Goal: Communication & Community: Connect with others

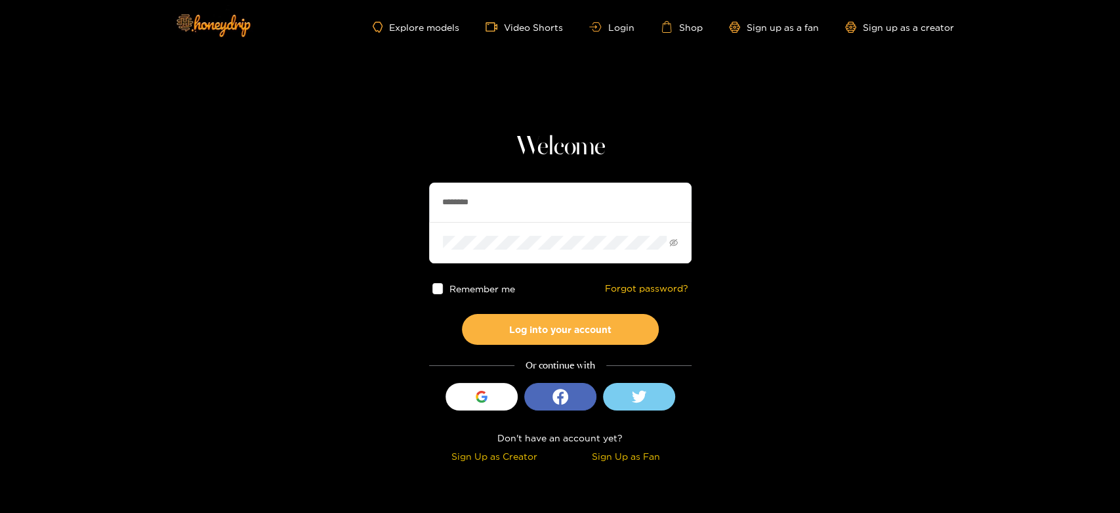
drag, startPoint x: 616, startPoint y: 203, endPoint x: 396, endPoint y: 199, distance: 220.5
click at [396, 199] on section "Welcome ******** Remember me Forgot password? Log into your account Or continue…" at bounding box center [560, 233] width 1120 height 467
paste input "text"
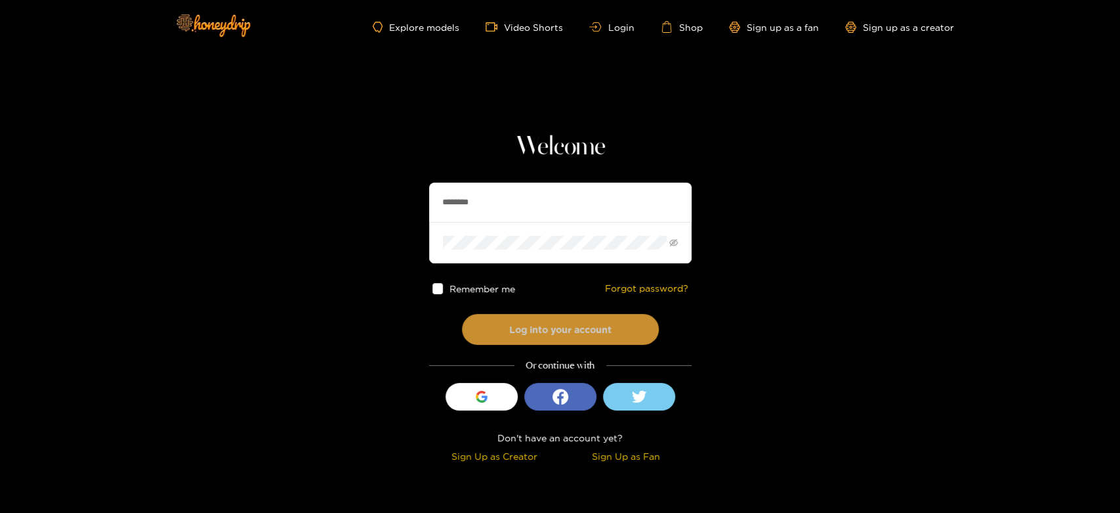
type input "********"
click at [509, 329] on button "Log into your account" at bounding box center [560, 329] width 197 height 31
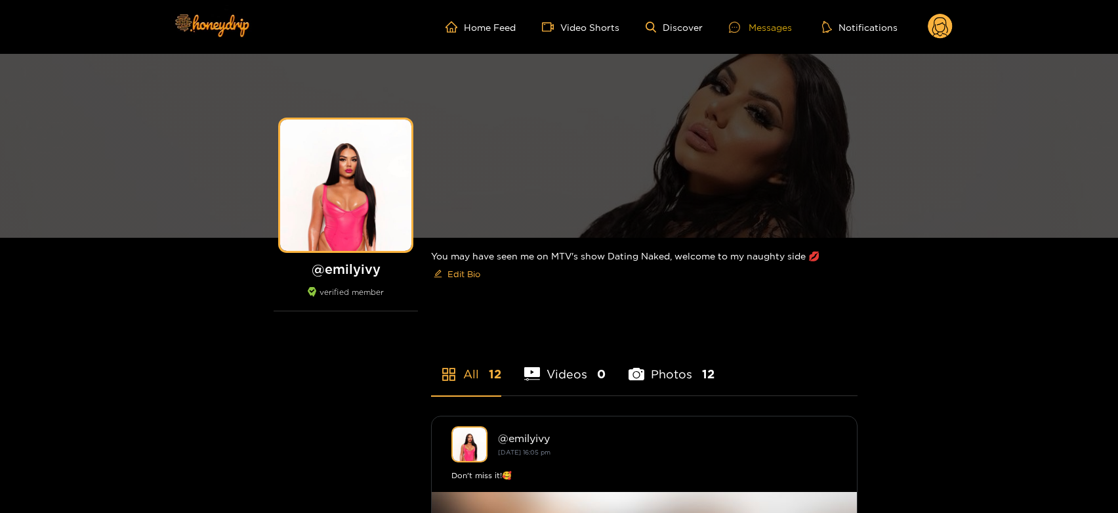
click at [757, 30] on div "Messages" at bounding box center [760, 27] width 63 height 15
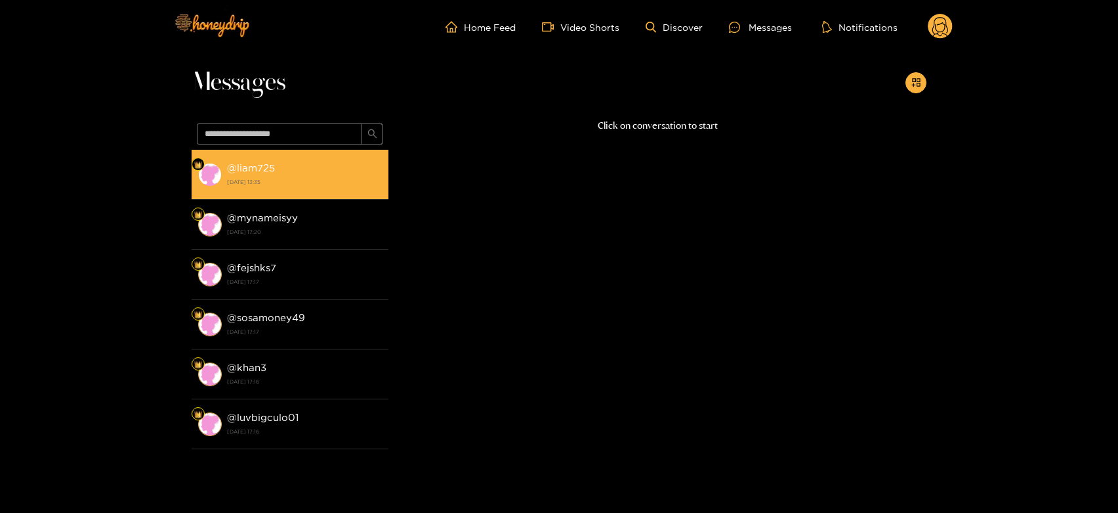
click at [258, 151] on li "@ liam725 28 August 2025 13:35" at bounding box center [290, 175] width 197 height 50
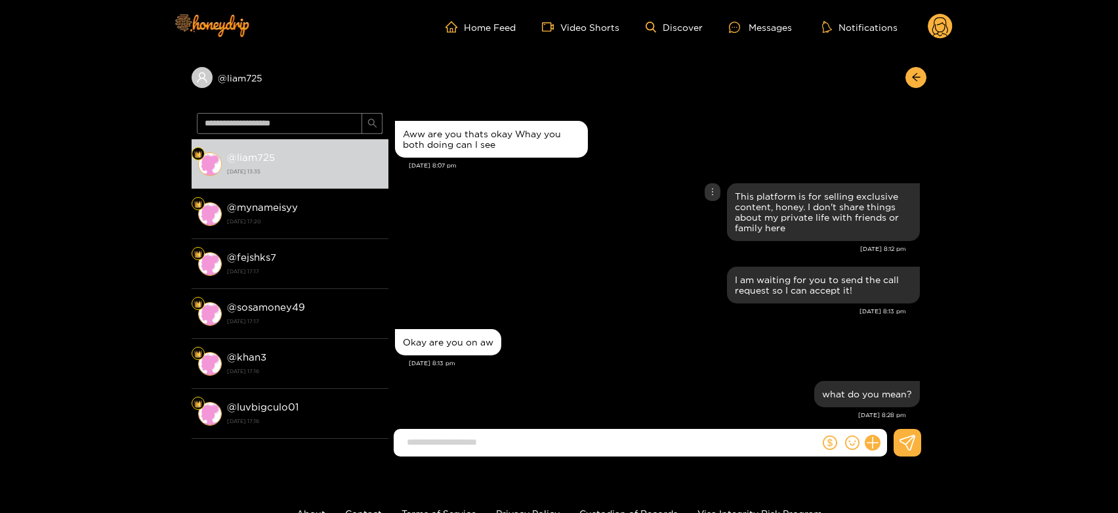
scroll to position [1322, 0]
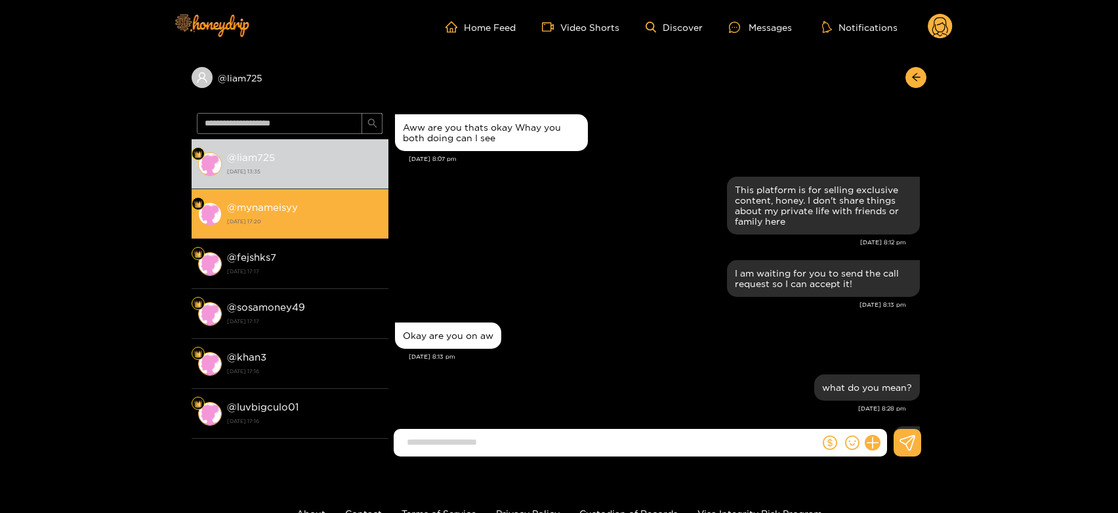
click at [354, 213] on div "@ mynameisyy 26 August 2025 17:20" at bounding box center [304, 214] width 155 height 30
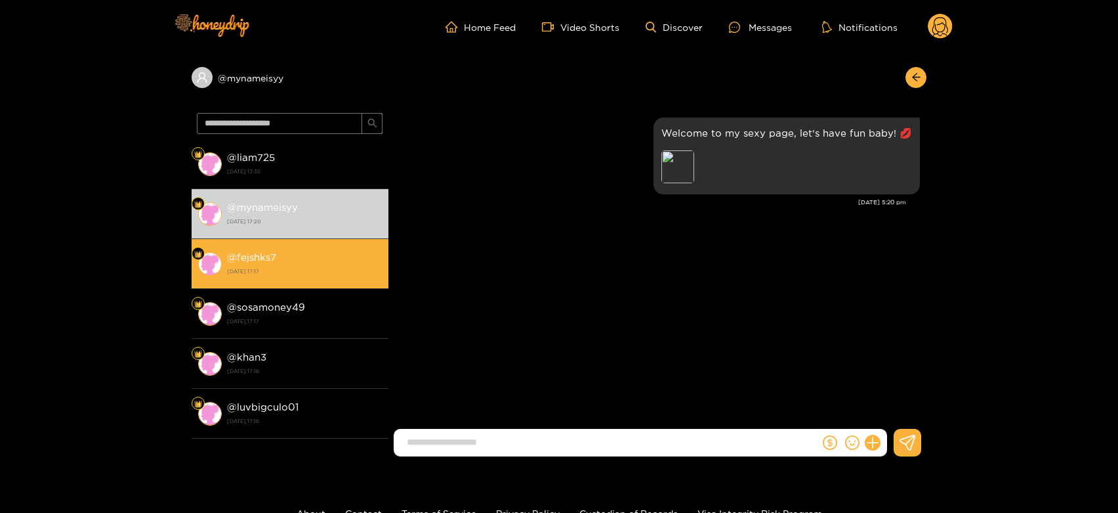
click at [289, 246] on li "@ fejshks7 26 August 2025 17:17" at bounding box center [290, 264] width 197 height 50
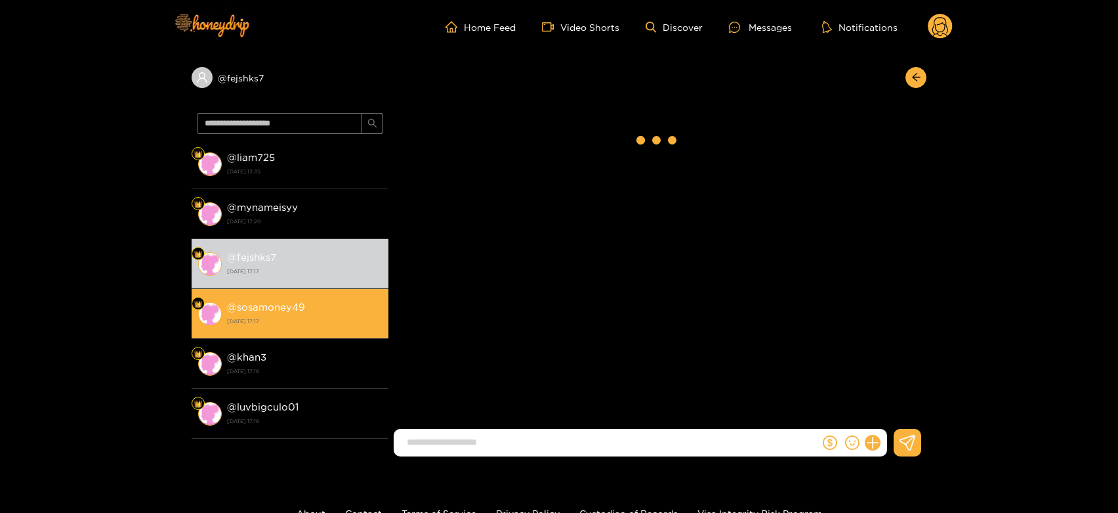
click at [291, 313] on div "@ sosamoney49 26 August 2025 17:17" at bounding box center [304, 314] width 155 height 30
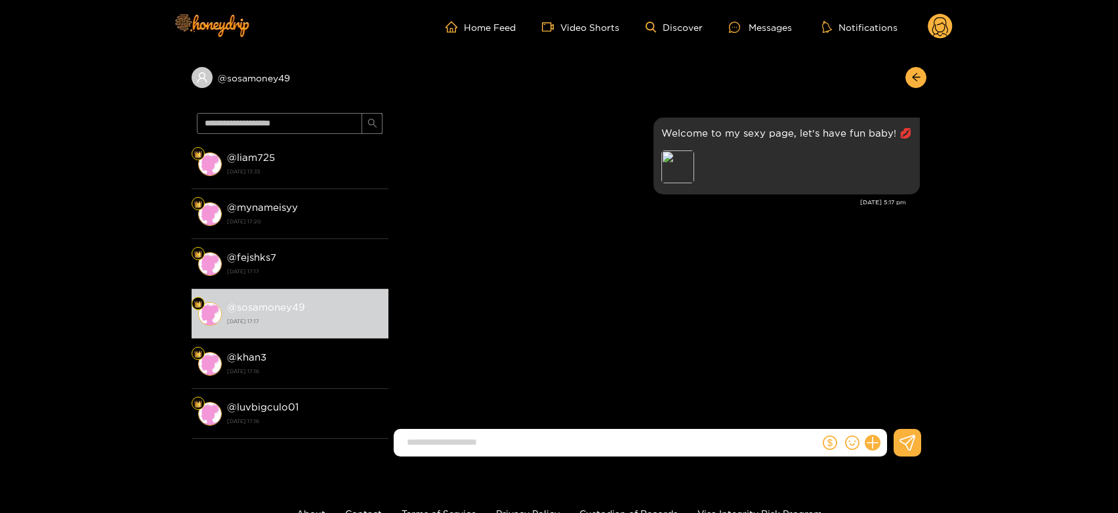
click at [938, 10] on div "Home Feed Video Shorts Discover Messages Notifications 0" at bounding box center [558, 27] width 787 height 54
click at [941, 18] on circle at bounding box center [940, 26] width 25 height 25
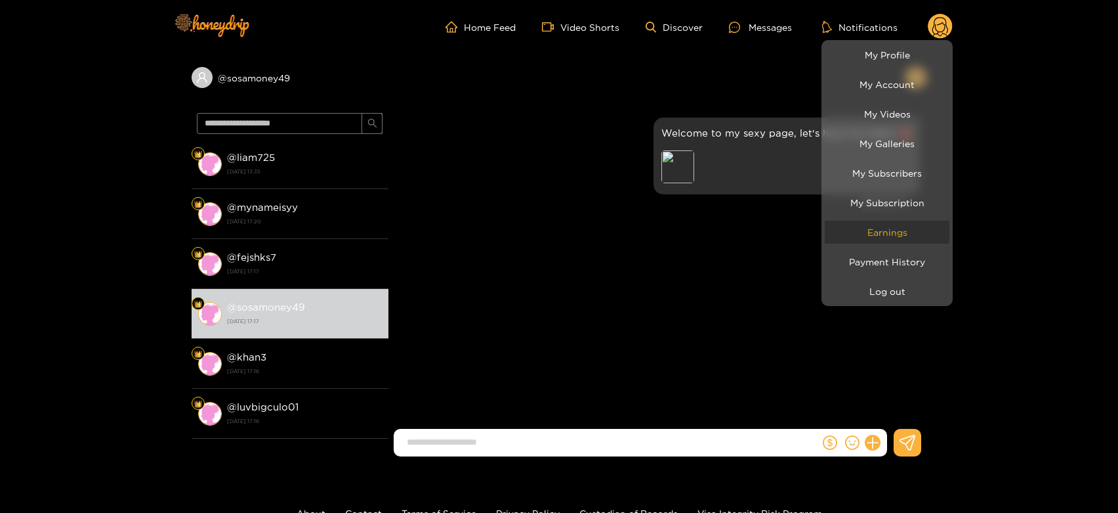
click at [883, 243] on link "Earnings" at bounding box center [887, 231] width 125 height 23
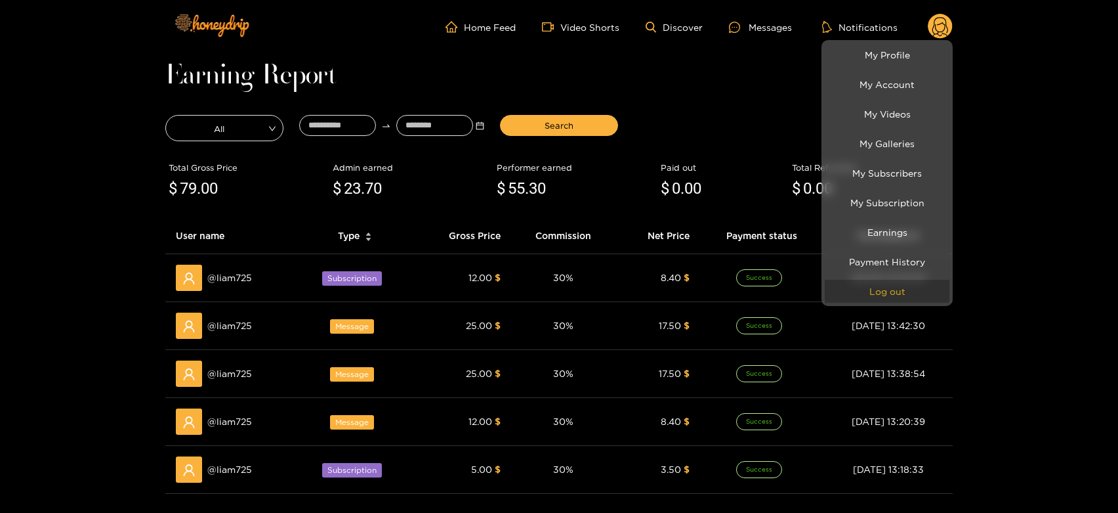
click at [863, 293] on button "Log out" at bounding box center [887, 291] width 125 height 23
